Goal: Information Seeking & Learning: Check status

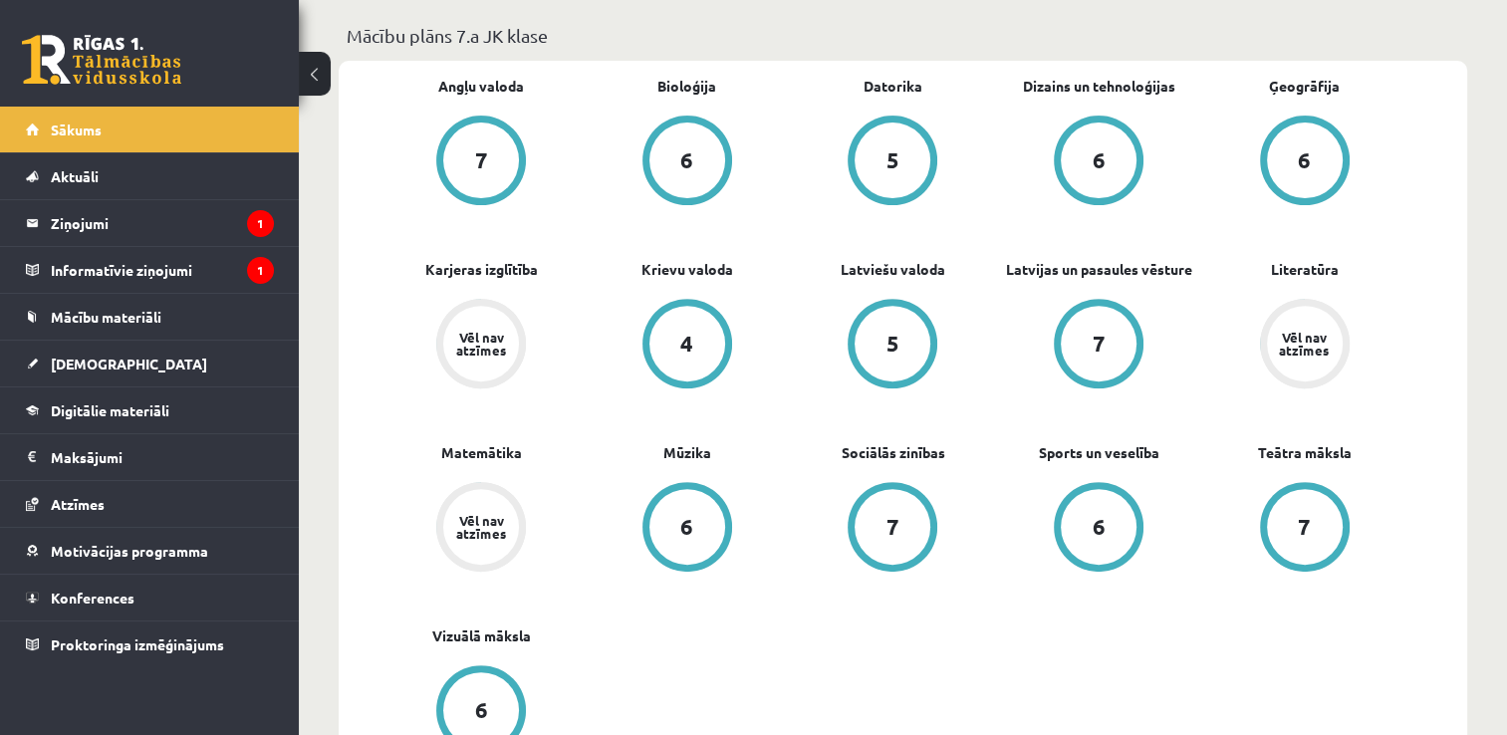
scroll to position [709, 0]
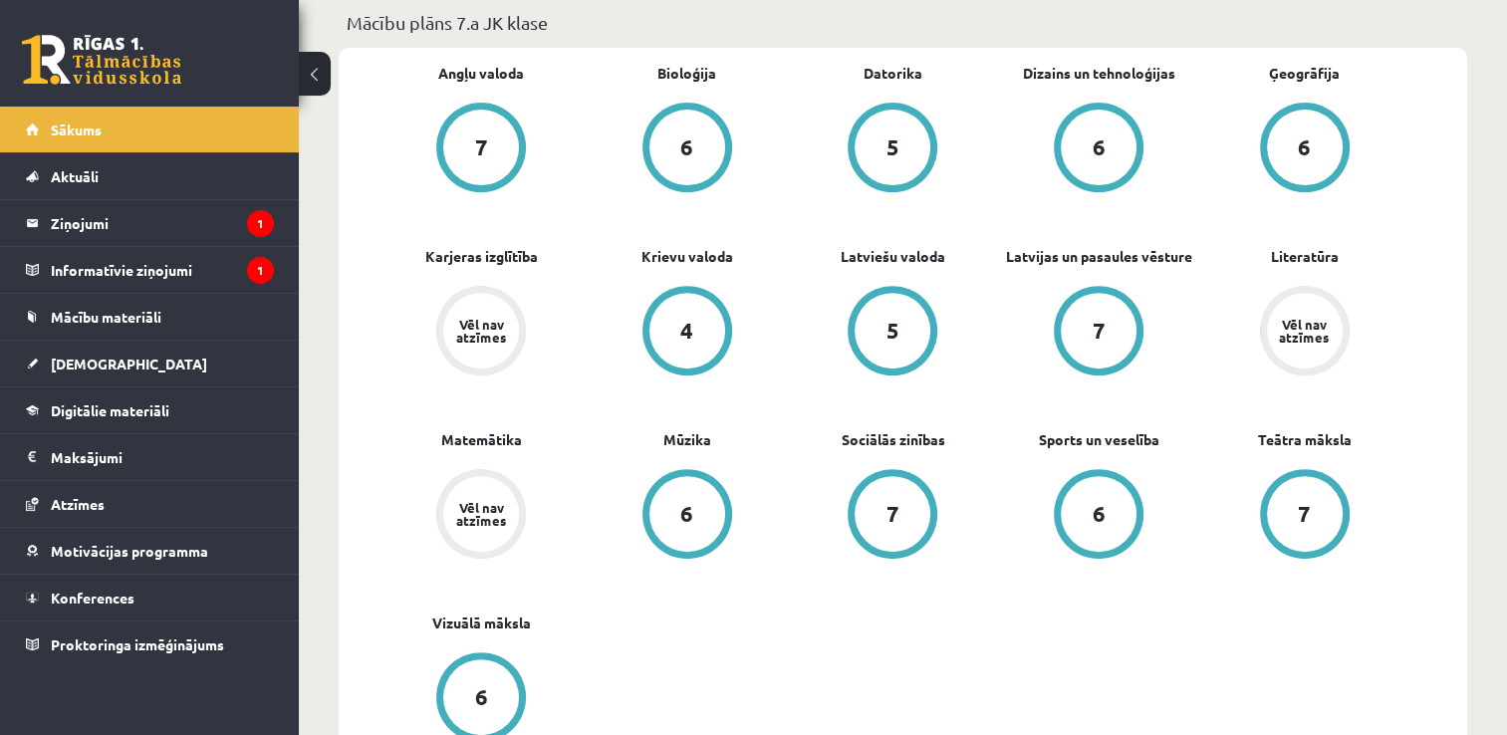
click at [507, 324] on div "Vēl nav atzīmes" at bounding box center [481, 331] width 56 height 26
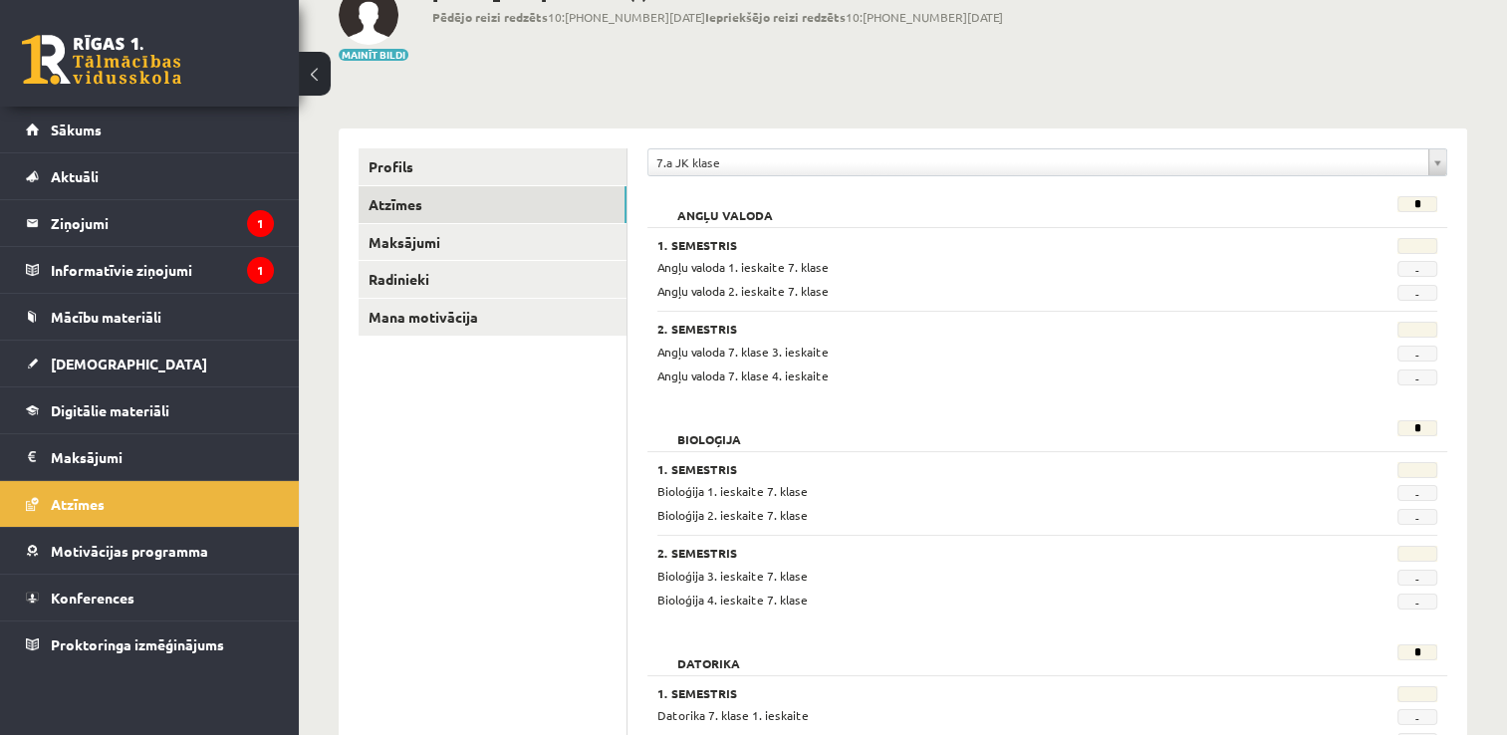
scroll to position [121, 0]
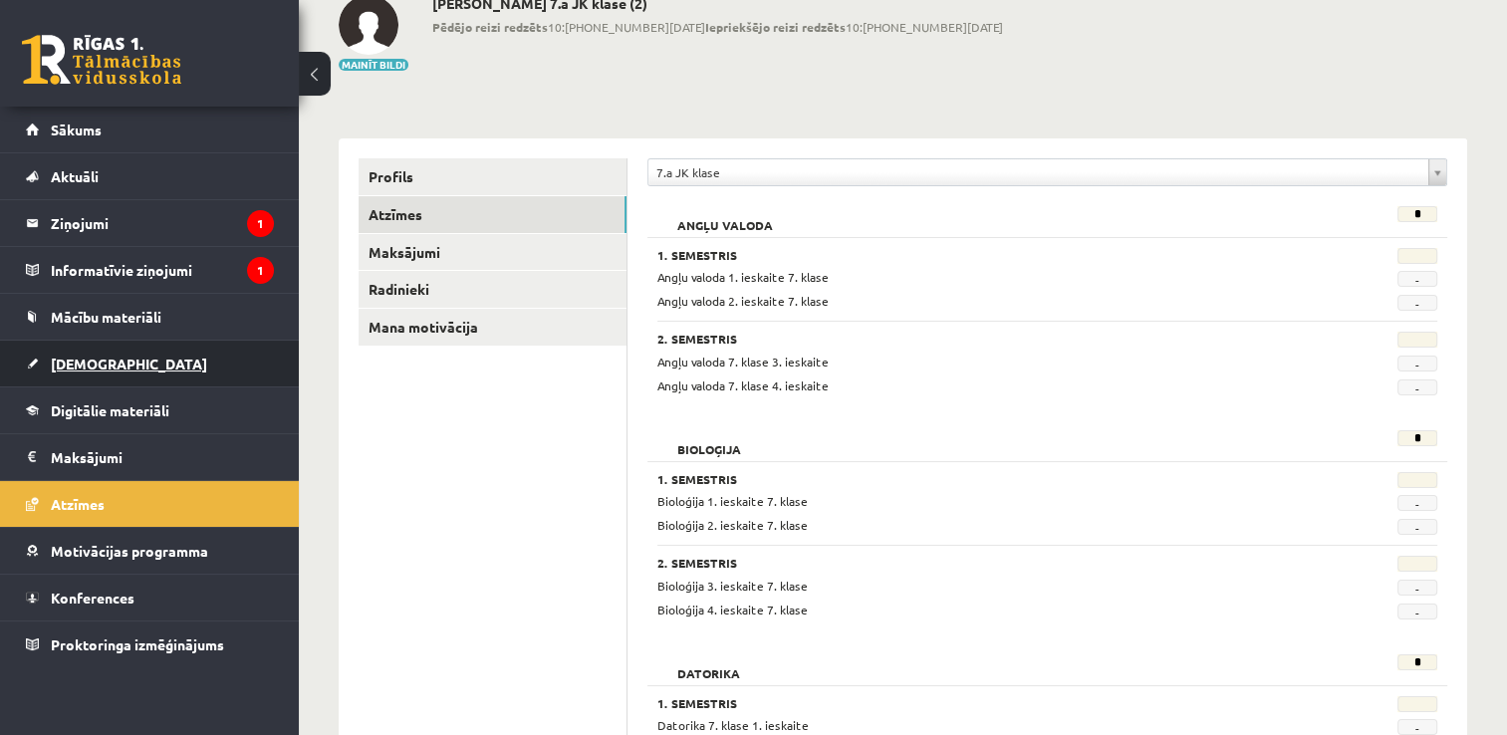
click at [139, 349] on link "[DEMOGRAPHIC_DATA]" at bounding box center [150, 364] width 248 height 46
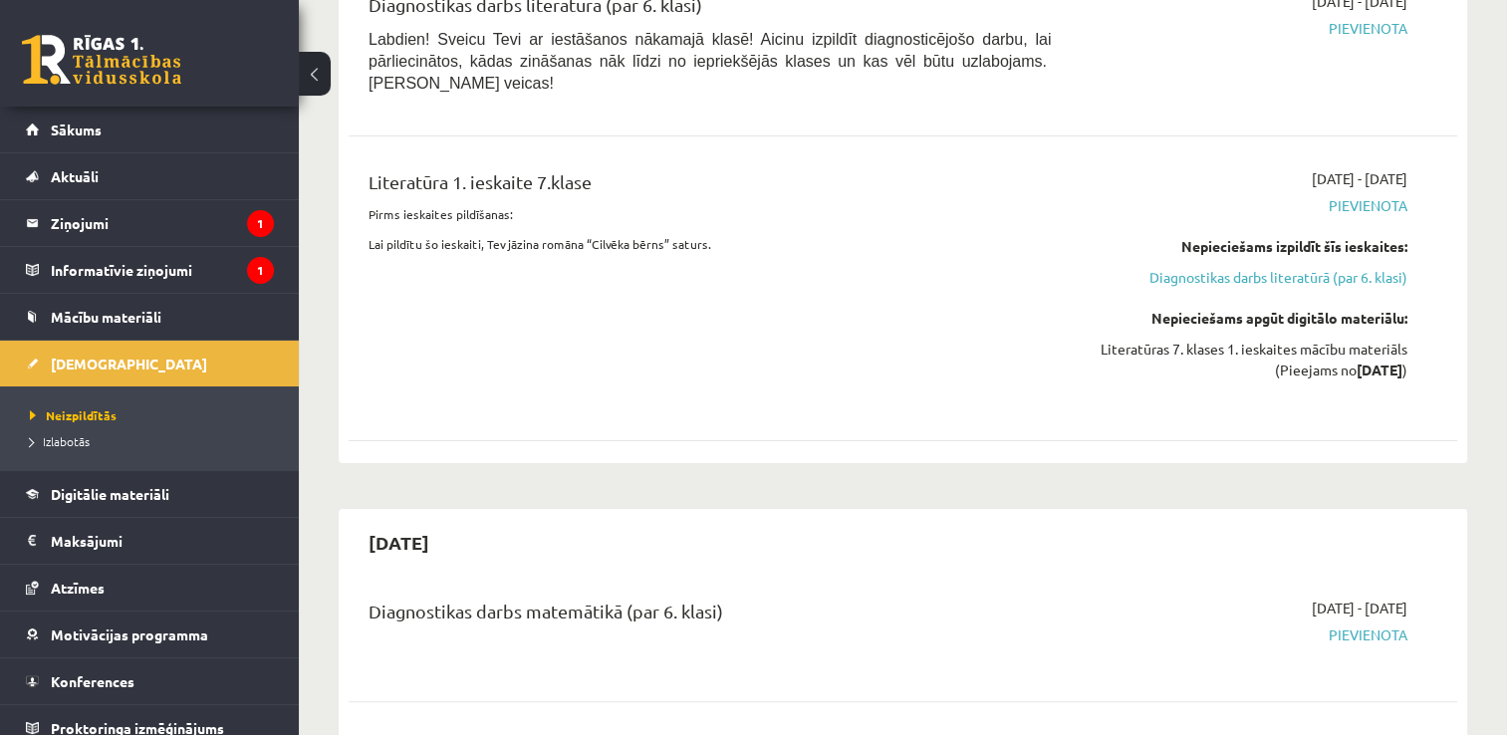
scroll to position [295, 0]
click at [182, 304] on link "Mācību materiāli" at bounding box center [150, 317] width 248 height 46
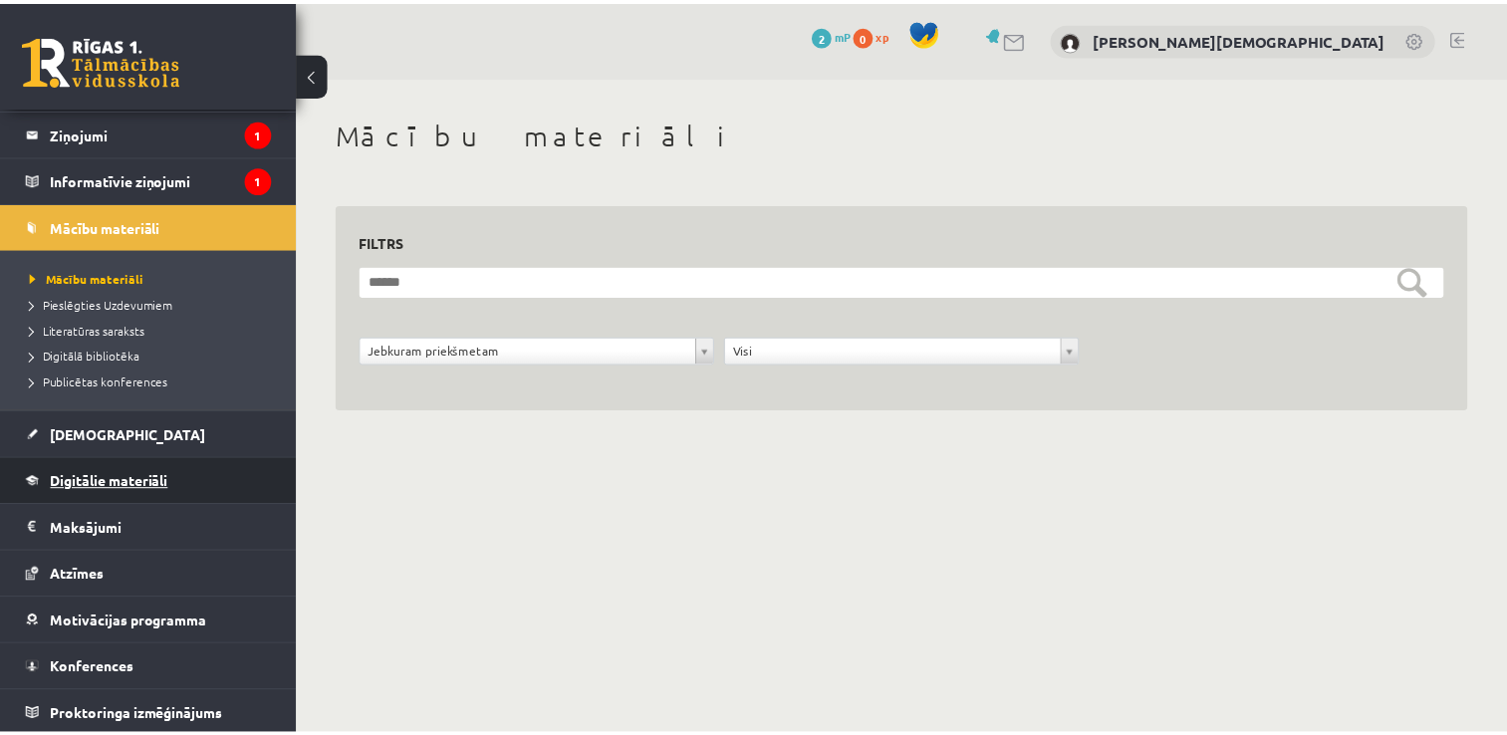
scroll to position [90, 0]
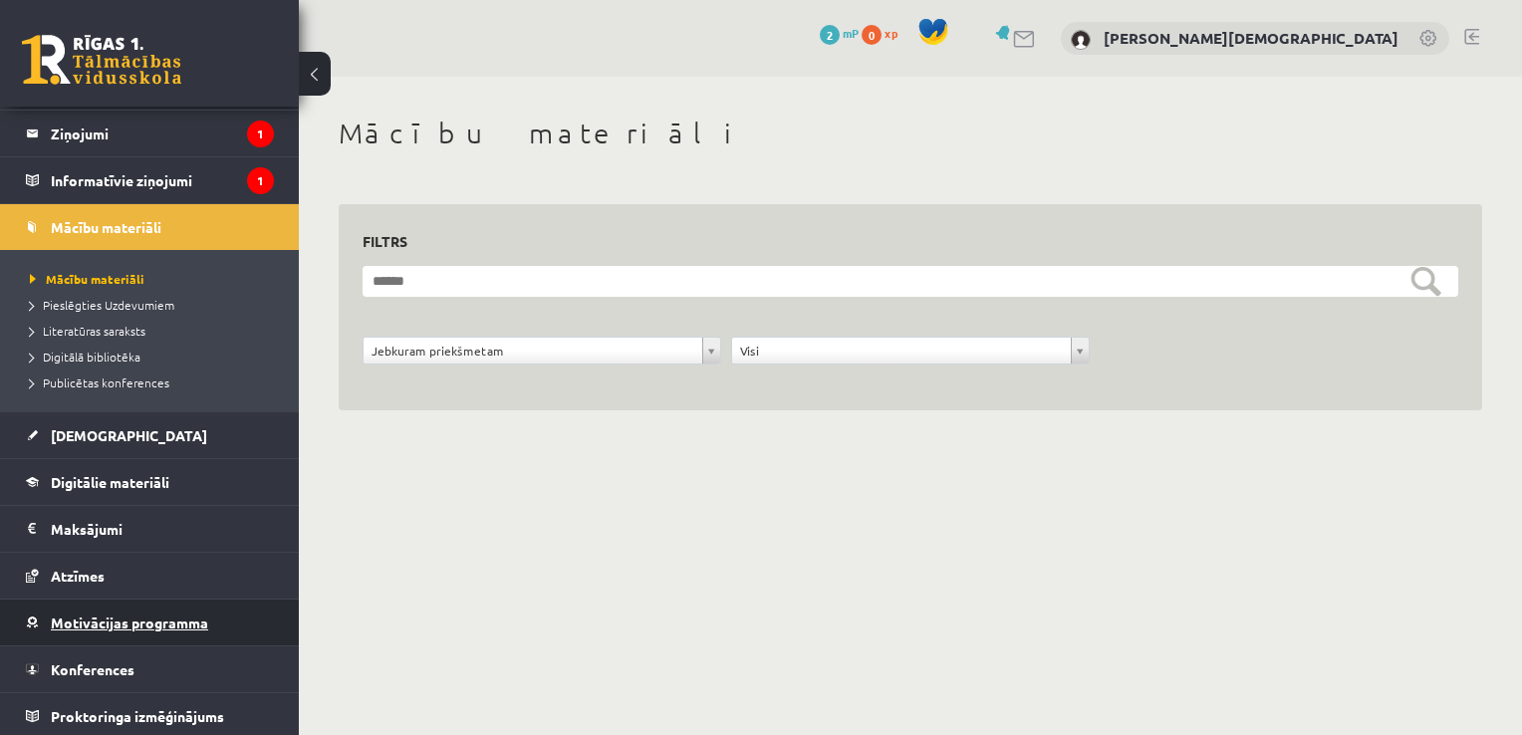
click at [230, 629] on link "Motivācijas programma" at bounding box center [150, 622] width 248 height 46
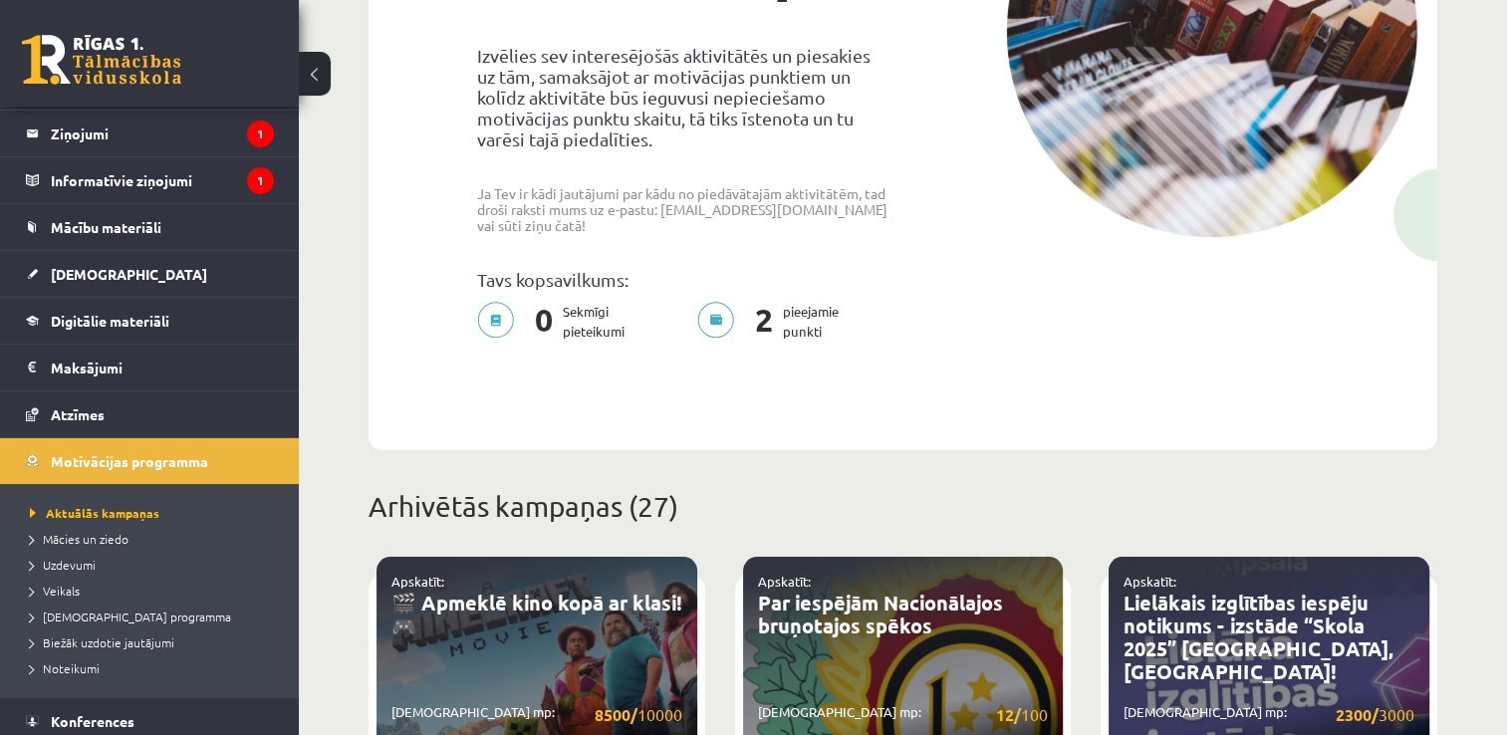
scroll to position [315, 0]
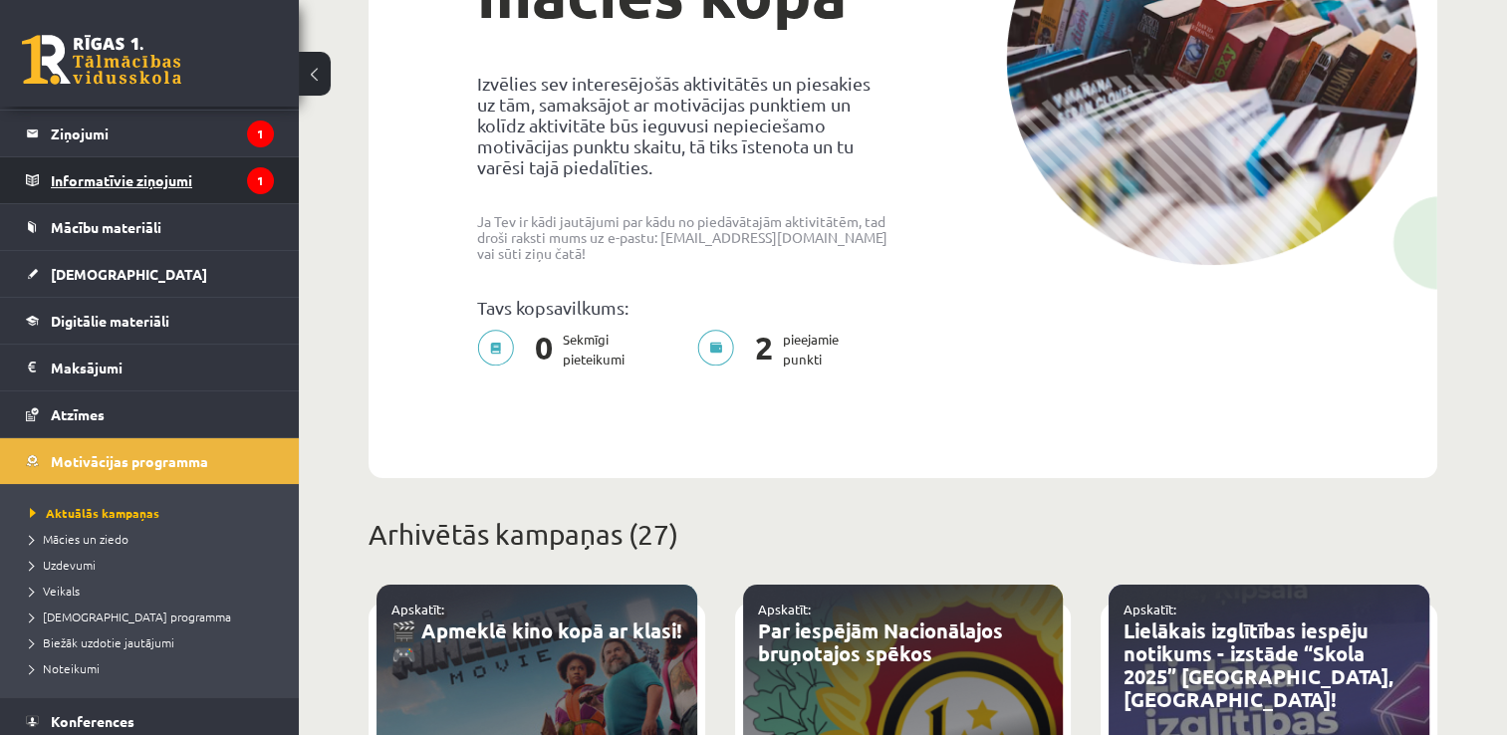
click at [177, 183] on legend "Informatīvie ziņojumi 1" at bounding box center [162, 180] width 223 height 46
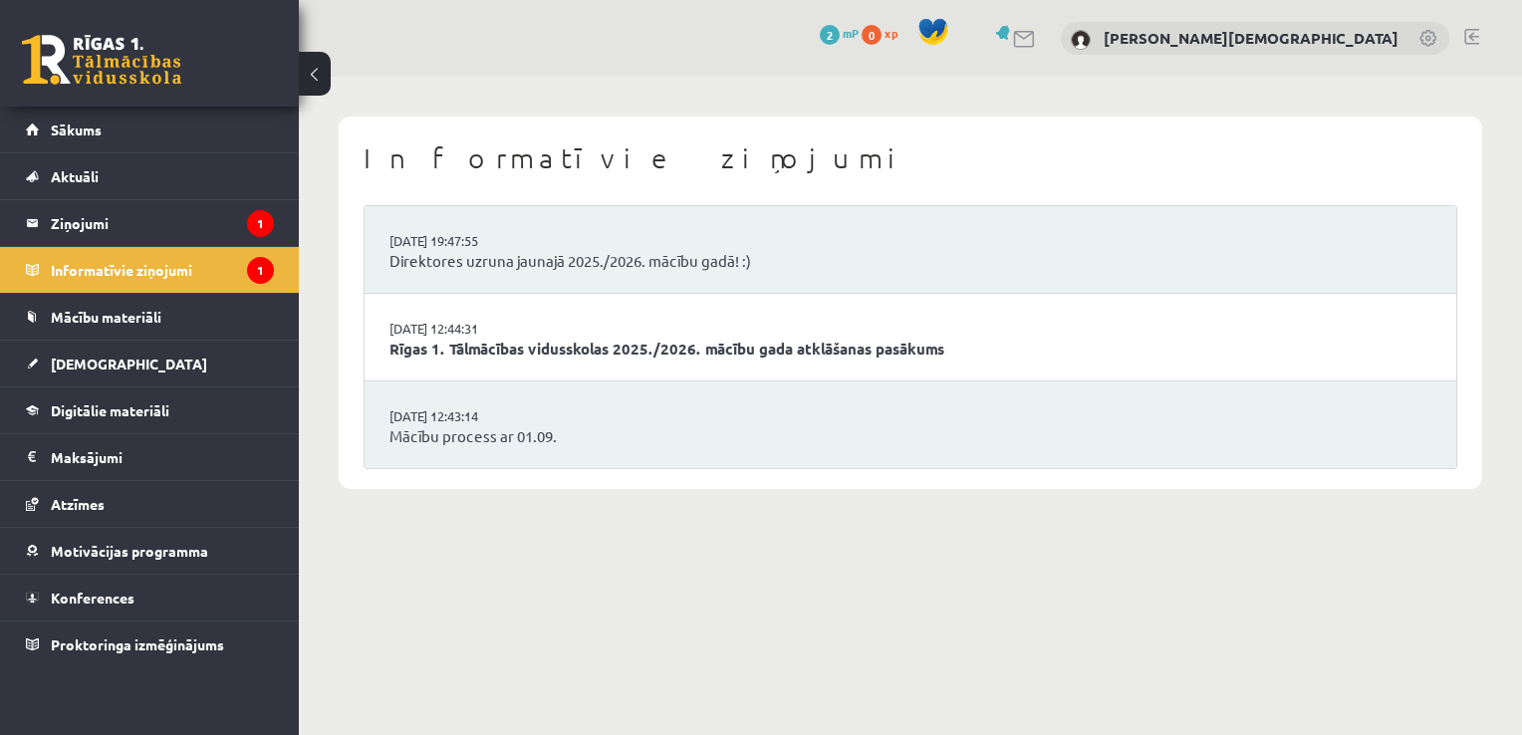
click at [487, 274] on li "[DATE] 19:47:55 Direktores uzruna jaunajā 2025./2026. mācību gadā! :)" at bounding box center [909, 250] width 1091 height 88
click at [178, 272] on legend "Informatīvie ziņojumi 1" at bounding box center [162, 270] width 223 height 46
click at [204, 230] on legend "Ziņojumi 1" at bounding box center [162, 223] width 223 height 46
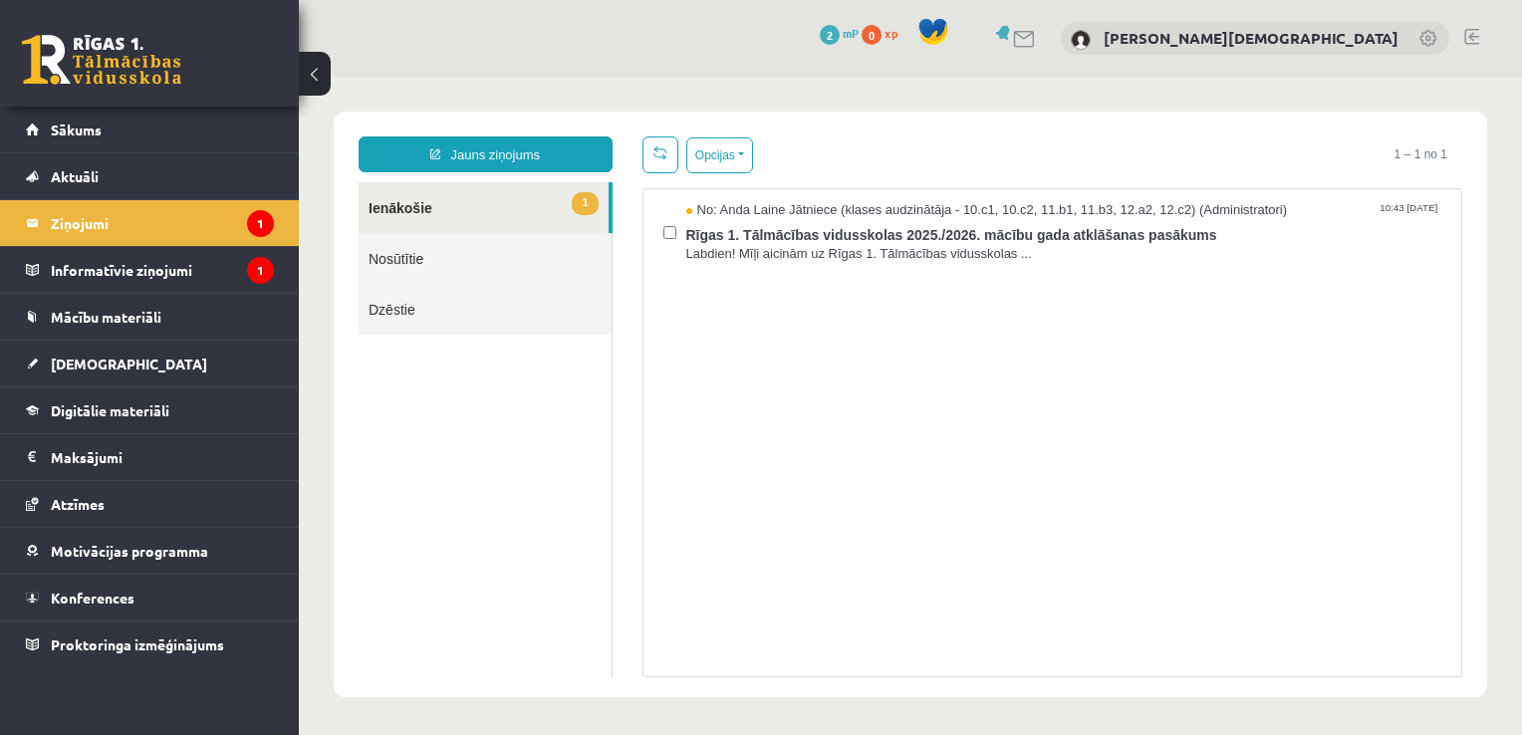
click at [487, 261] on link "Nosūtītie" at bounding box center [484, 258] width 253 height 51
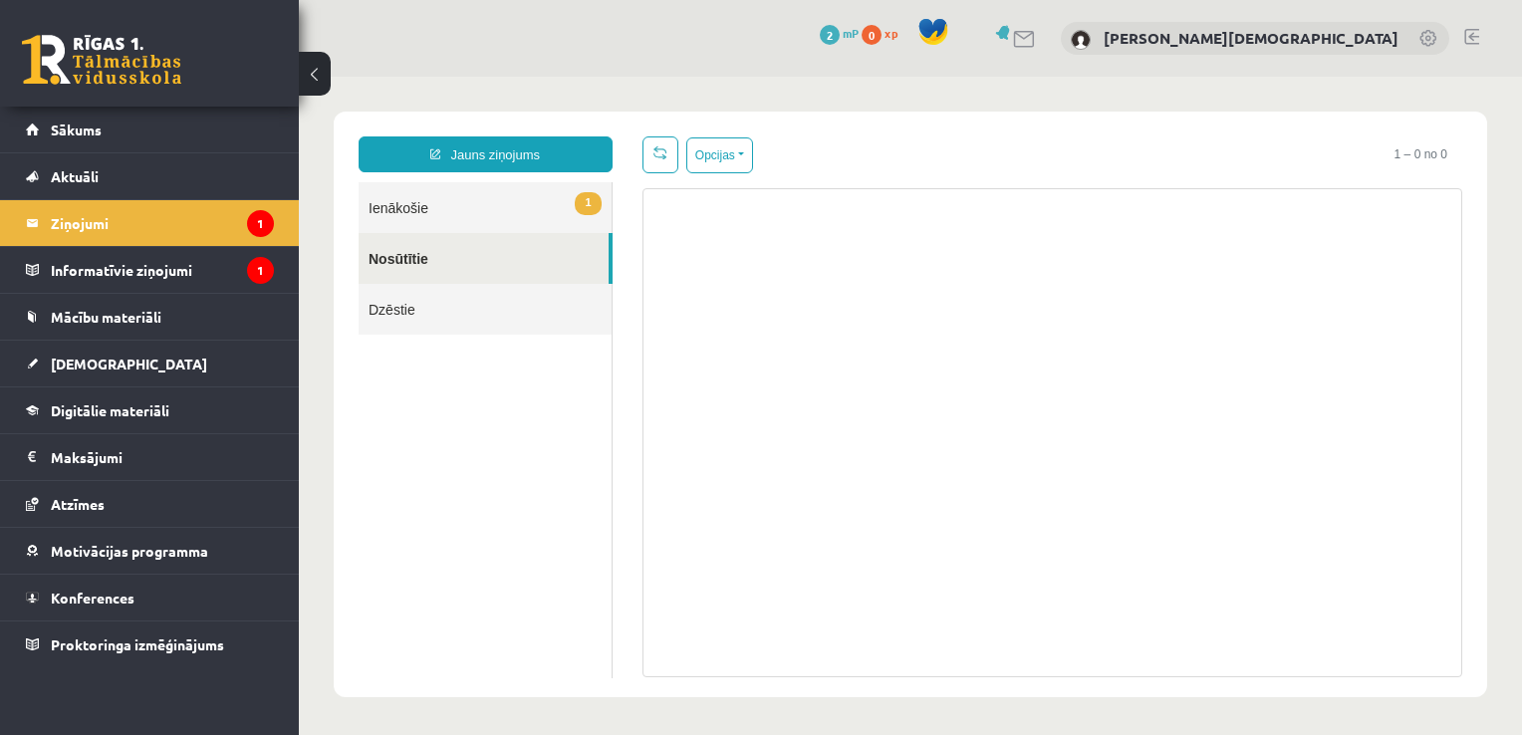
click at [486, 188] on link "1 Ienākošie" at bounding box center [484, 207] width 253 height 51
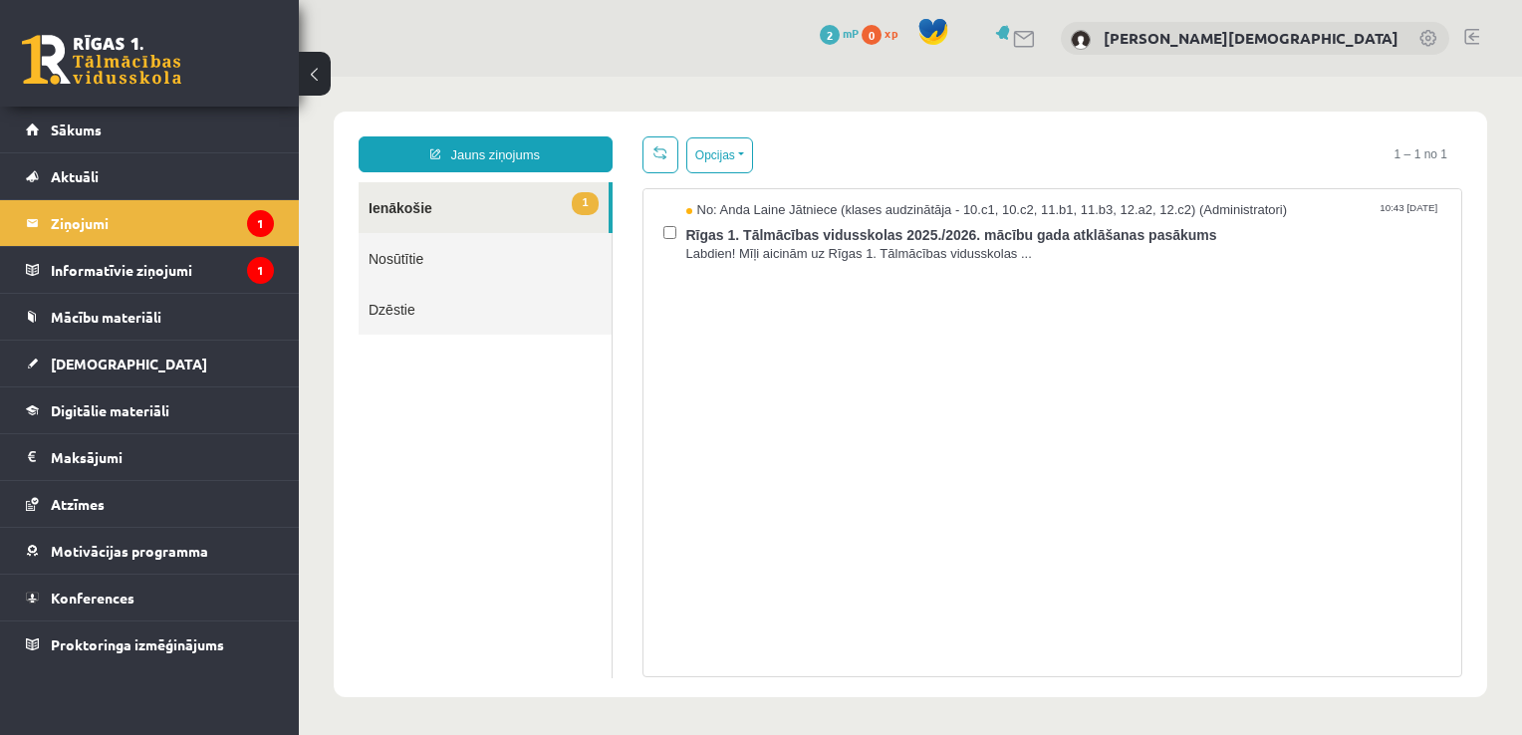
click at [482, 193] on link "1 Ienākošie" at bounding box center [483, 207] width 250 height 51
drag, startPoint x: 239, startPoint y: 265, endPoint x: 216, endPoint y: 272, distance: 23.9
click at [216, 272] on legend "Informatīvie ziņojumi 1" at bounding box center [162, 270] width 223 height 46
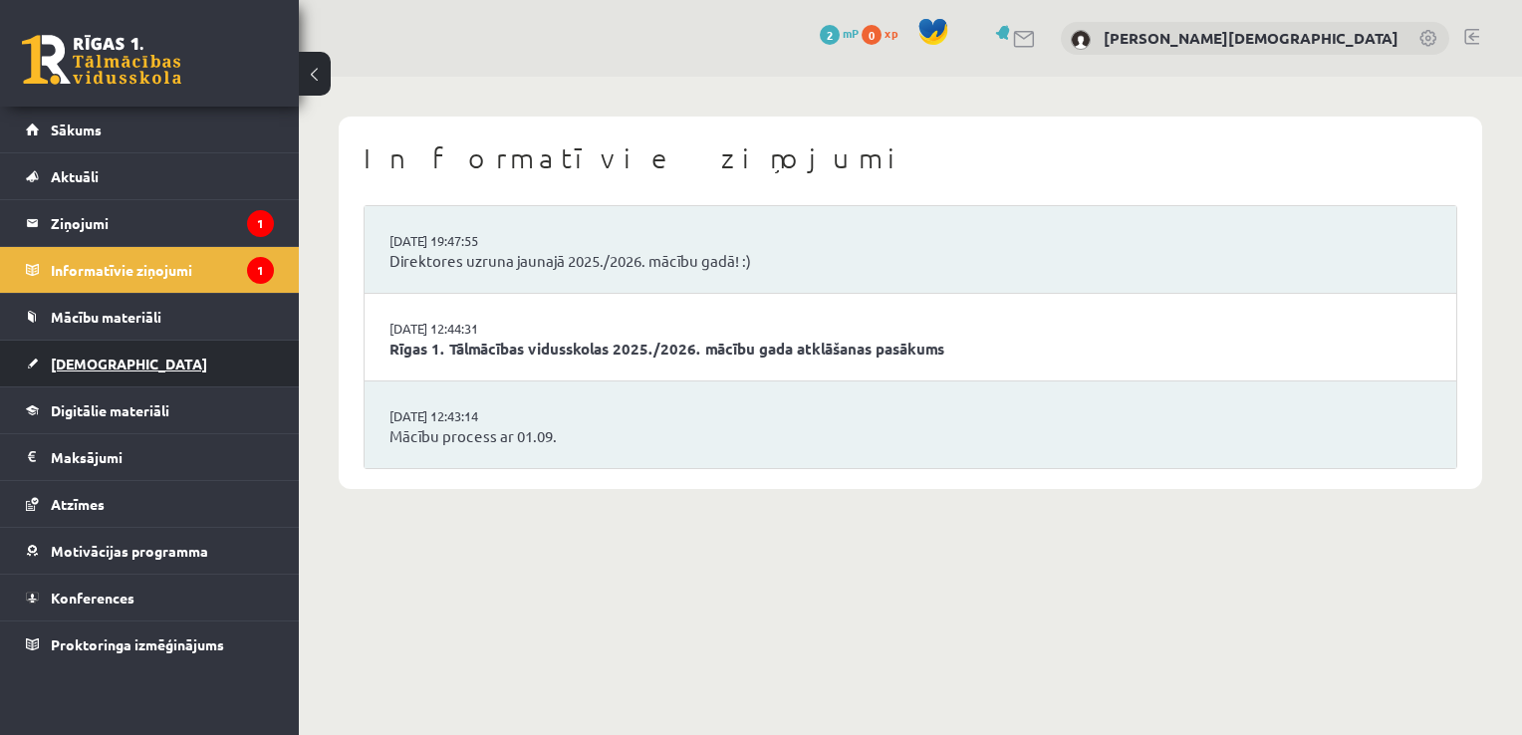
click at [151, 360] on link "[DEMOGRAPHIC_DATA]" at bounding box center [150, 364] width 248 height 46
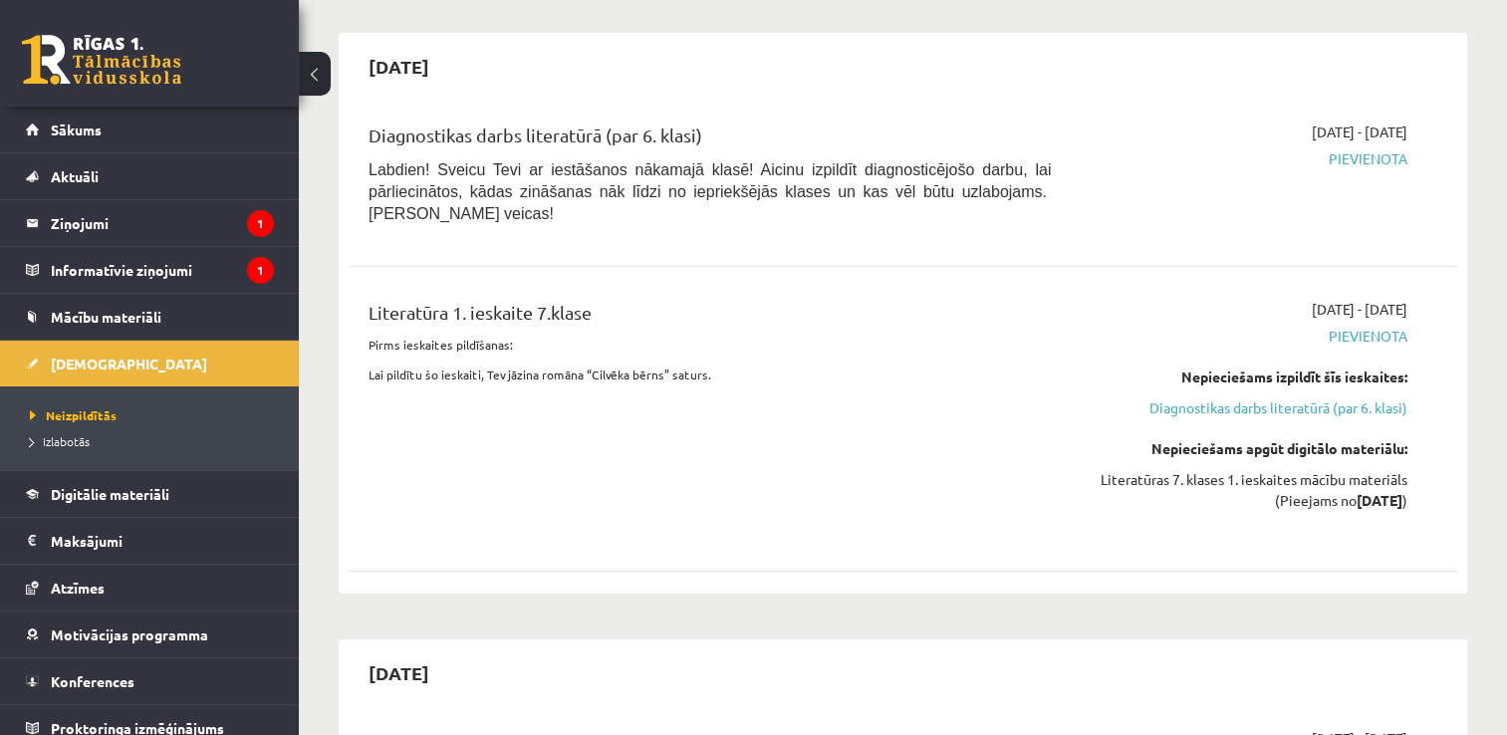
scroll to position [127, 0]
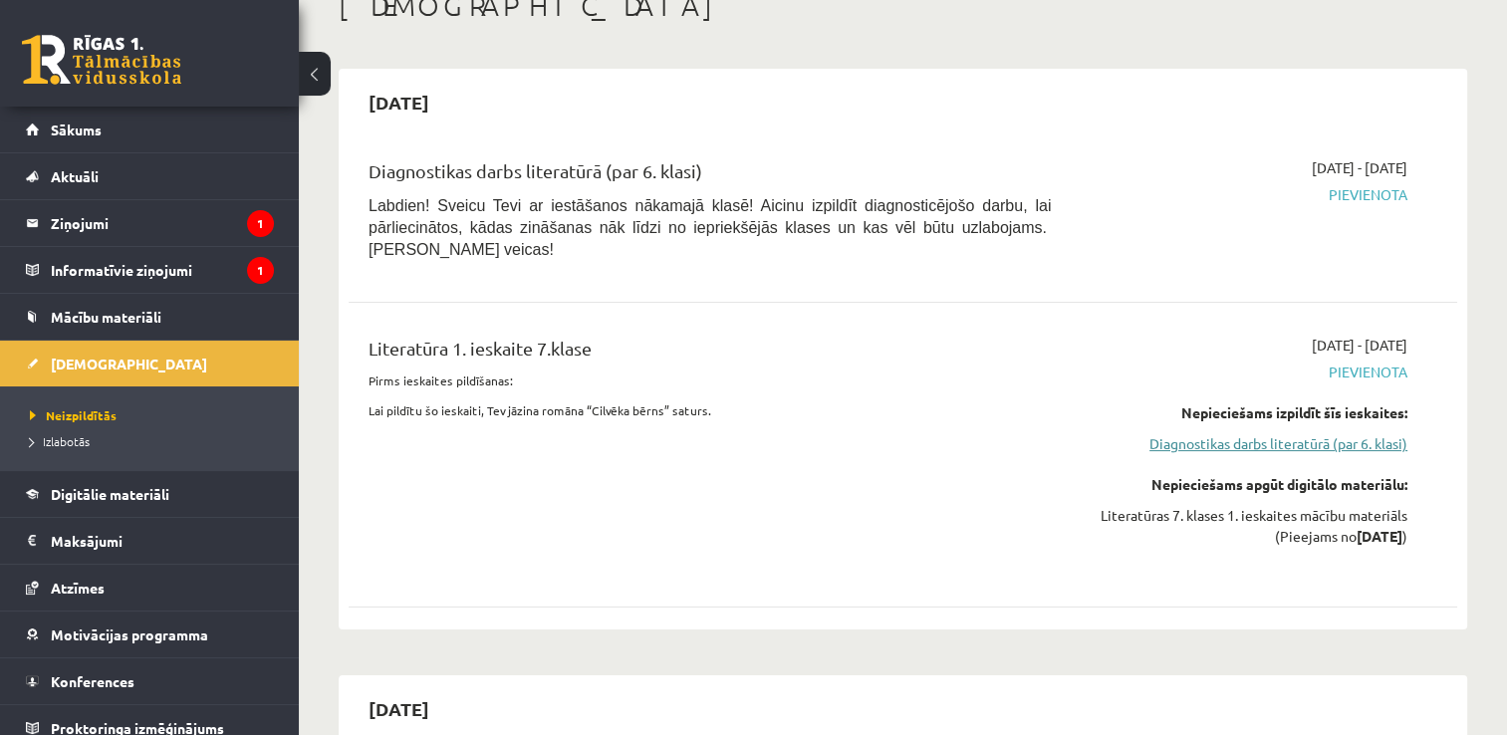
click at [1267, 433] on link "Diagnostikas darbs literatūrā (par 6. klasi)" at bounding box center [1243, 443] width 327 height 21
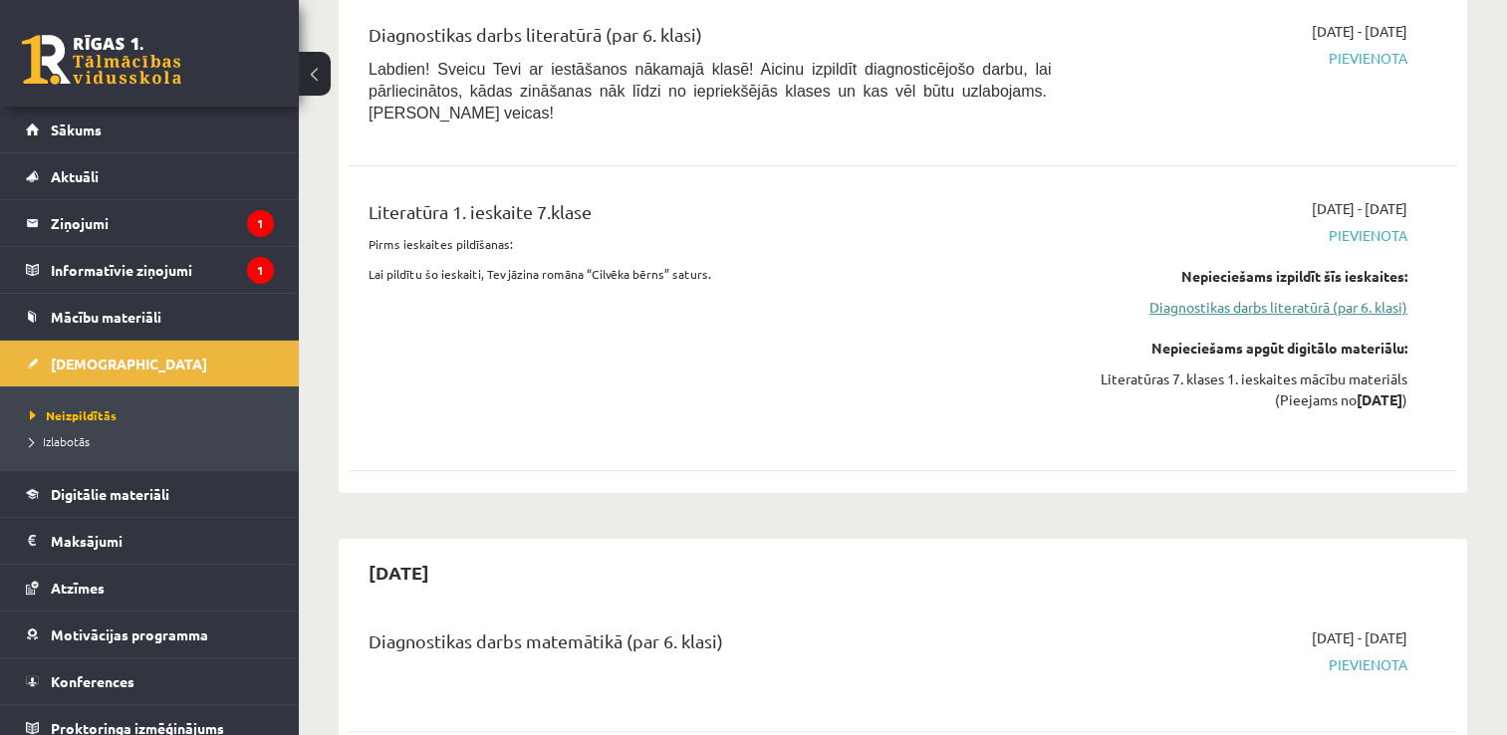
click at [1226, 297] on link "Diagnostikas darbs literatūrā (par 6. klasi)" at bounding box center [1243, 307] width 327 height 21
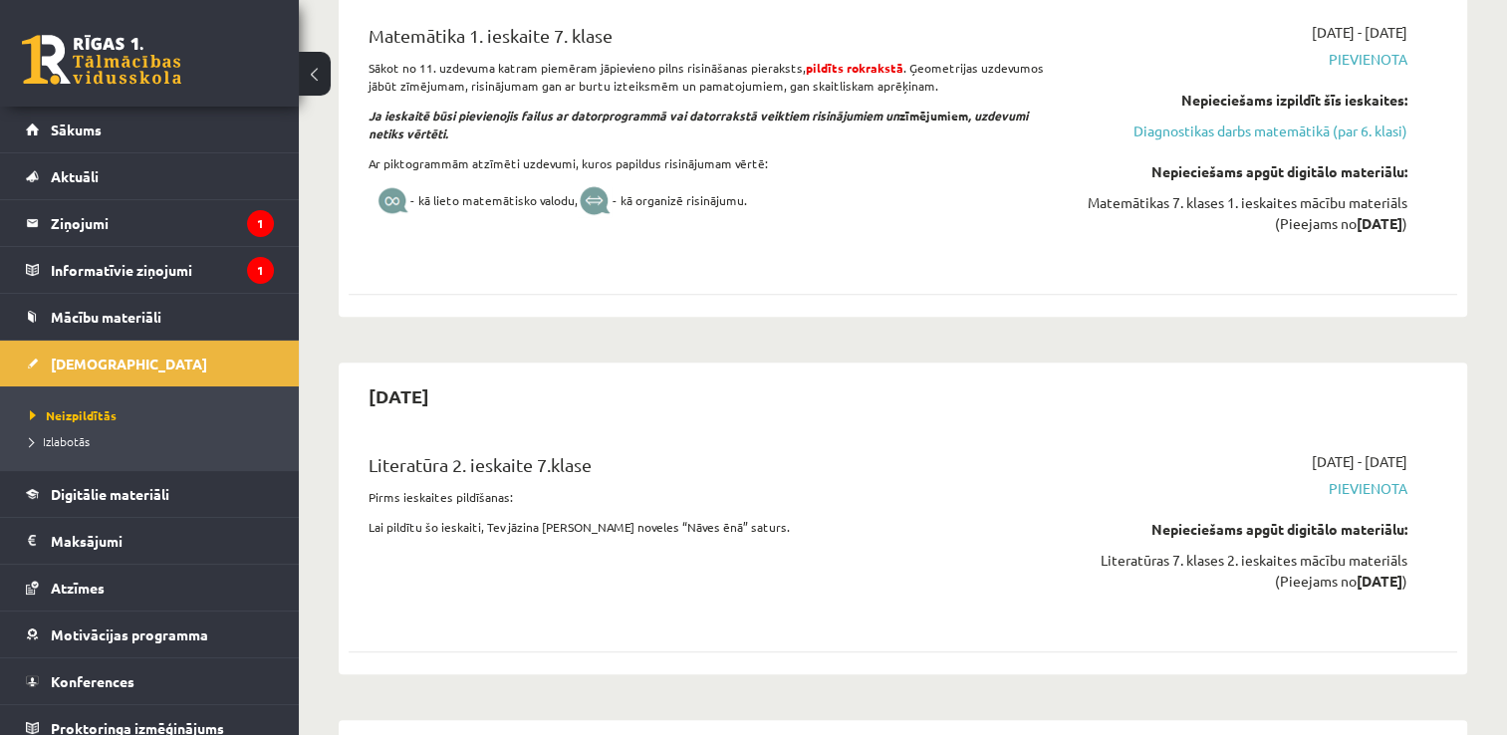
scroll to position [833, 0]
